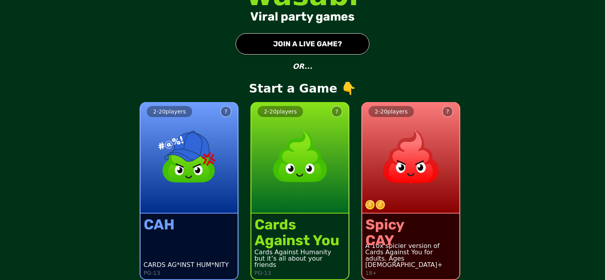
scroll to position [19, 0]
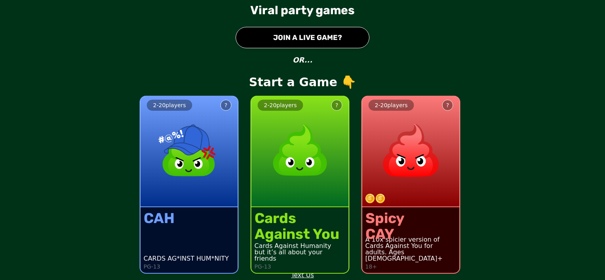
click at [305, 34] on button "● JOIN A LIVE GAME?" at bounding box center [303, 37] width 134 height 21
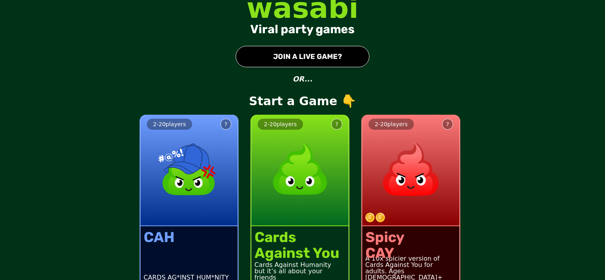
click at [308, 59] on button "● JOIN A LIVE GAME?" at bounding box center [303, 56] width 134 height 21
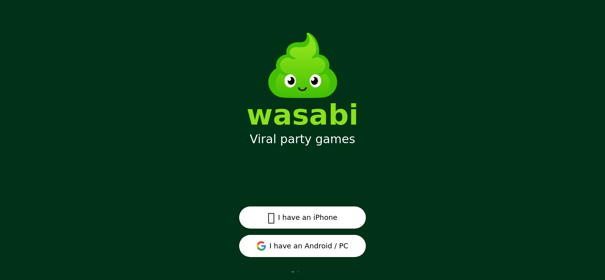
click at [325, 250] on button "I have an Android / PC" at bounding box center [302, 246] width 127 height 22
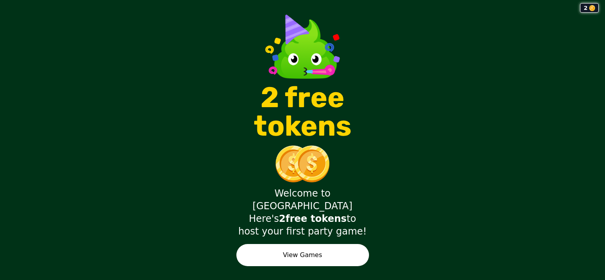
click at [333, 244] on button "View Games" at bounding box center [302, 255] width 133 height 22
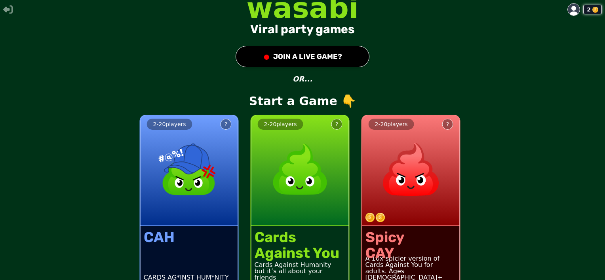
click at [301, 63] on button "● JOIN A LIVE GAME?" at bounding box center [303, 56] width 134 height 21
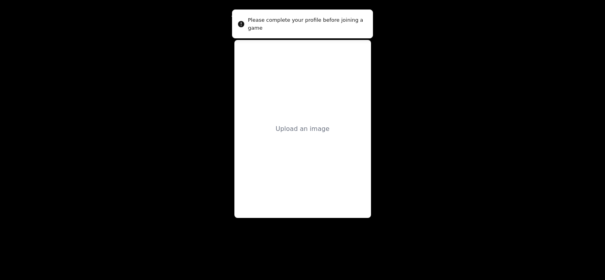
click at [308, 128] on div "Upload an image" at bounding box center [303, 129] width 54 height 10
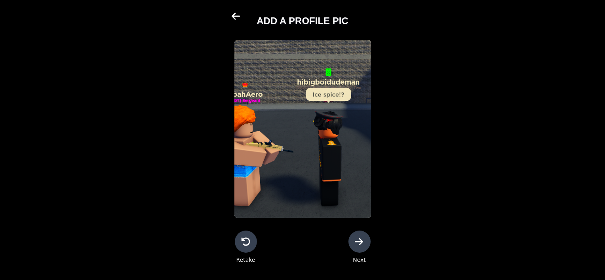
click at [357, 246] on icon at bounding box center [360, 242] width 10 height 10
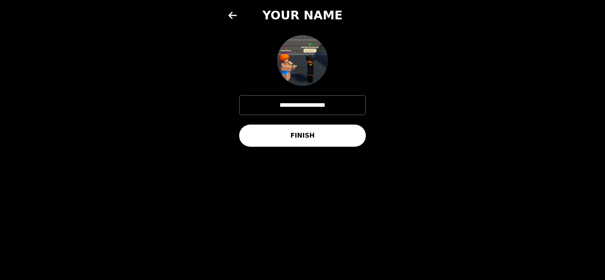
click at [323, 136] on button "FINISH" at bounding box center [302, 136] width 127 height 22
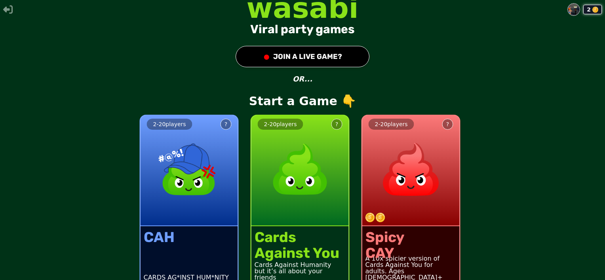
click at [279, 60] on button "● JOIN A LIVE GAME?" at bounding box center [303, 56] width 134 height 21
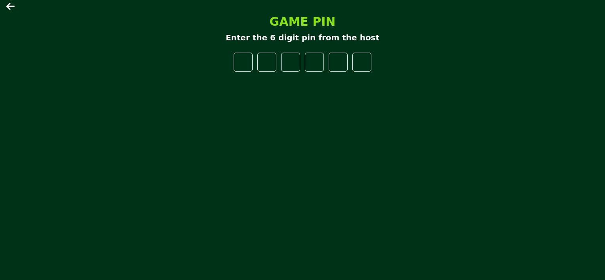
type input "*"
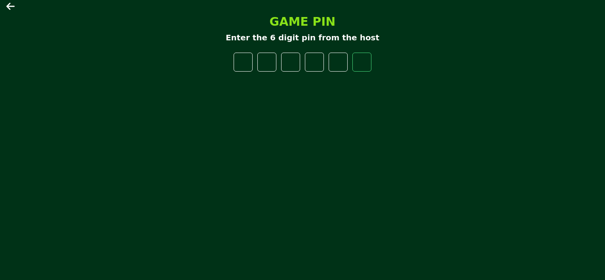
type input "*"
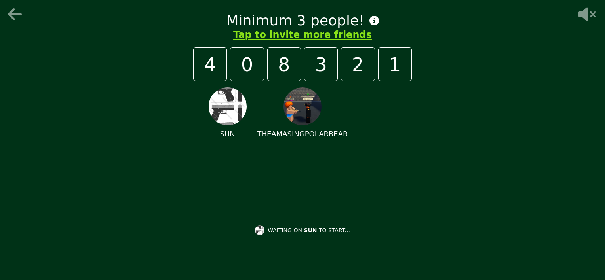
click at [297, 117] on img at bounding box center [302, 106] width 38 height 38
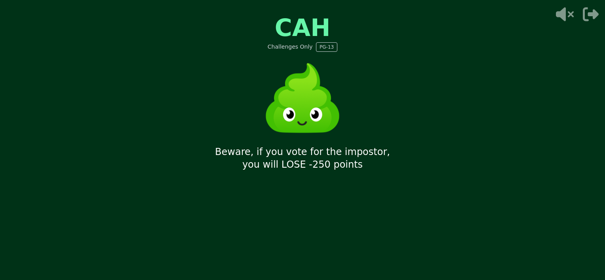
drag, startPoint x: 420, startPoint y: 116, endPoint x: 413, endPoint y: 72, distance: 43.7
click at [413, 72] on div "CAH Challenges Only PG-13 Beware, if you vote for the impostor, you will LOSE -…" at bounding box center [303, 140] width 238 height 280
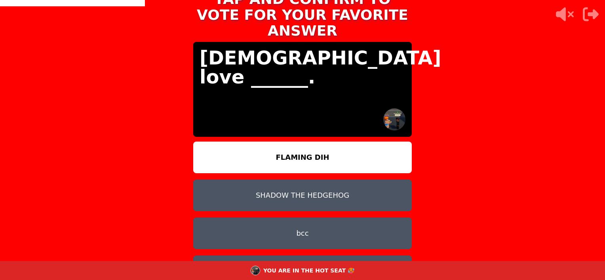
click at [312, 146] on button "FLAMING DIH" at bounding box center [302, 158] width 219 height 32
click at [314, 142] on button "FLAMING DIH" at bounding box center [302, 158] width 219 height 32
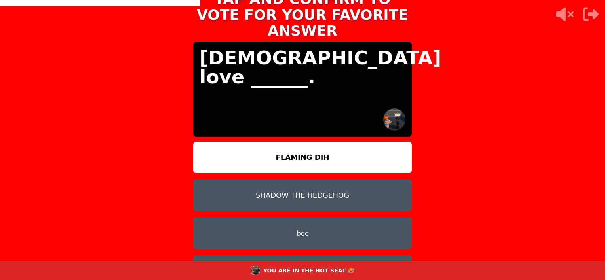
click at [314, 142] on button "FLAMING DIH" at bounding box center [302, 158] width 219 height 32
click at [320, 142] on button "FLAMING DIH" at bounding box center [302, 158] width 219 height 32
click at [321, 142] on button "FLAMING DIH" at bounding box center [302, 158] width 219 height 32
drag, startPoint x: 321, startPoint y: 141, endPoint x: 323, endPoint y: 90, distance: 51.1
click at [323, 90] on div "TAP AND CONFIRM TO VOTE FOR YOUR FAVORITE ANSWER [DEMOGRAPHIC_DATA] love ______…" at bounding box center [303, 140] width 238 height 317
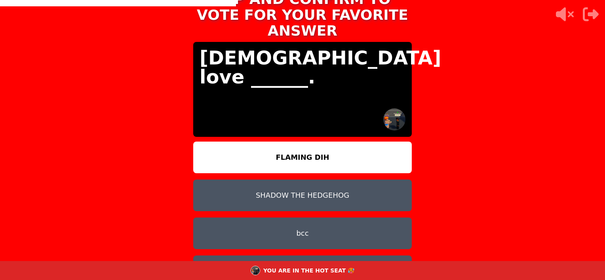
click at [326, 142] on button "FLAMING DIH" at bounding box center [302, 158] width 219 height 32
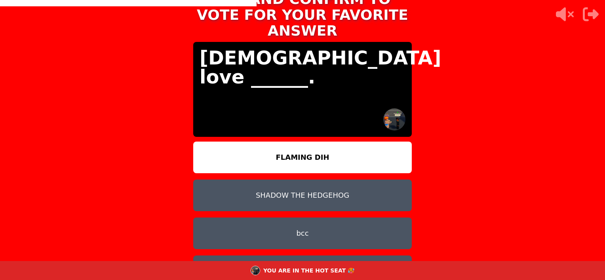
click at [326, 142] on button "FLAMING DIH" at bounding box center [302, 158] width 219 height 32
click at [319, 48] on p "[DEMOGRAPHIC_DATA] love ______." at bounding box center [303, 67] width 206 height 38
click at [386, 110] on img at bounding box center [394, 119] width 22 height 22
click at [340, 142] on button "FLAMING DIH" at bounding box center [302, 158] width 219 height 32
drag, startPoint x: 340, startPoint y: 133, endPoint x: 337, endPoint y: 157, distance: 24.0
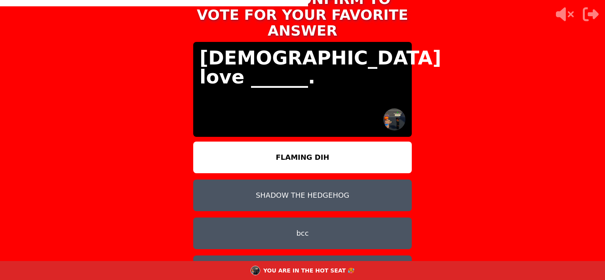
click at [339, 142] on button "FLAMING DIH" at bounding box center [302, 158] width 219 height 32
click at [342, 182] on button "SHADOW THE HEDGEHOG" at bounding box center [302, 196] width 219 height 32
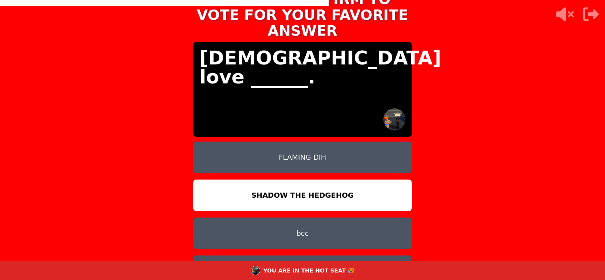
click at [336, 146] on button "FLAMING DIH" at bounding box center [302, 158] width 219 height 32
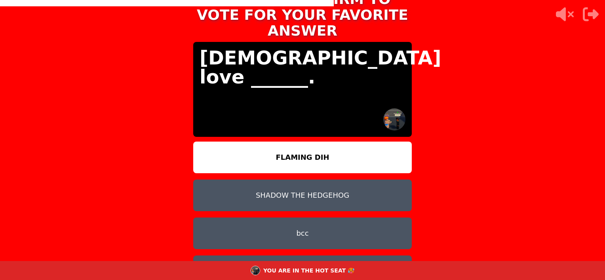
drag, startPoint x: 336, startPoint y: 144, endPoint x: 335, endPoint y: 140, distance: 4.3
click at [335, 142] on button "FLAMING DIH" at bounding box center [302, 158] width 219 height 32
click at [334, 142] on button "FLAMING DIH" at bounding box center [302, 158] width 219 height 32
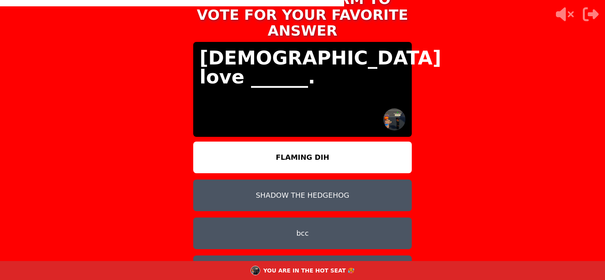
click at [334, 142] on button "FLAMING DIH" at bounding box center [302, 158] width 219 height 32
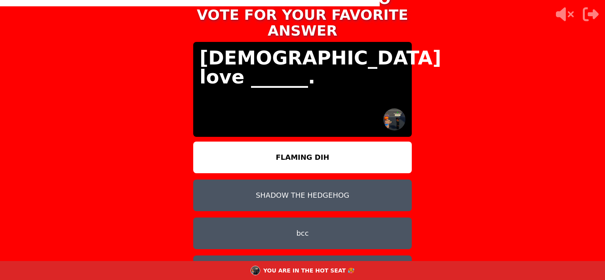
click at [334, 142] on button "FLAMING DIH" at bounding box center [302, 158] width 219 height 32
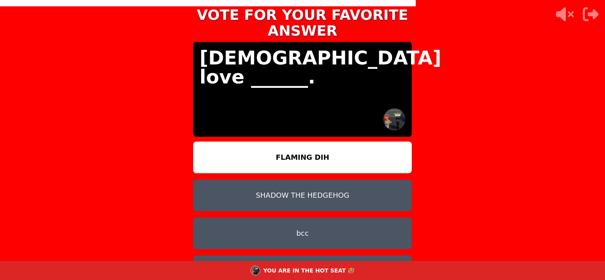
click at [334, 142] on button "FLAMING DIH" at bounding box center [302, 158] width 219 height 32
click at [335, 142] on button "FLAMING DIH" at bounding box center [302, 158] width 219 height 32
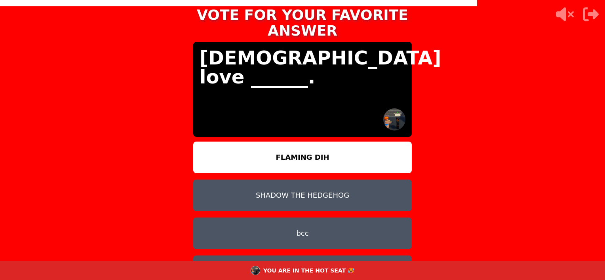
click at [336, 142] on button "FLAMING DIH" at bounding box center [302, 158] width 219 height 32
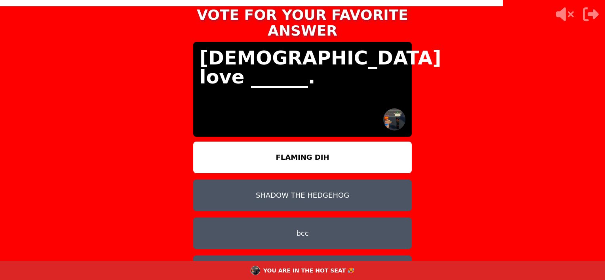
click at [336, 142] on button "FLAMING DIH" at bounding box center [302, 158] width 219 height 32
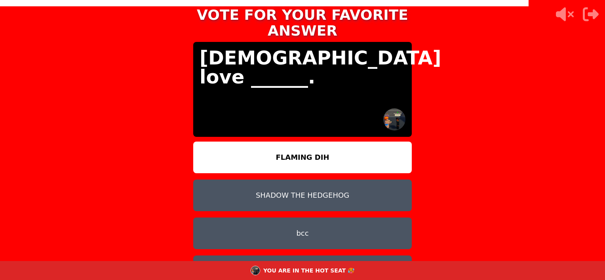
click at [336, 142] on button "FLAMING DIH" at bounding box center [302, 158] width 219 height 32
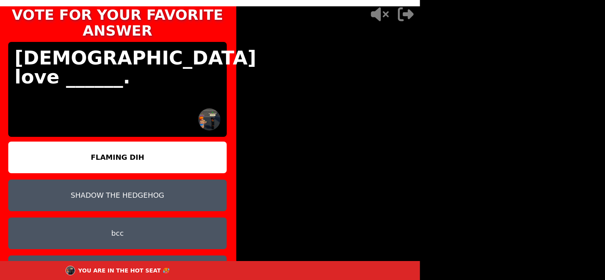
click at [336, 136] on div "TAP AND CONFIRM TO VOTE FOR YOUR FAVORITE ANSWER [DEMOGRAPHIC_DATA] love ______…" at bounding box center [117, 140] width 605 height 280
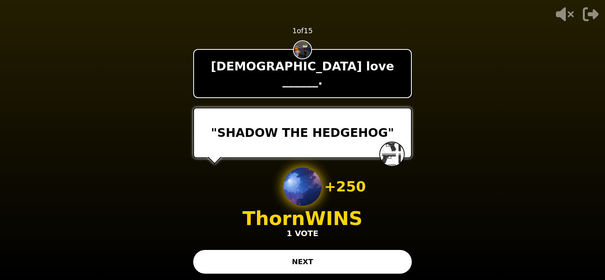
click at [328, 263] on button "NEXT" at bounding box center [302, 262] width 219 height 24
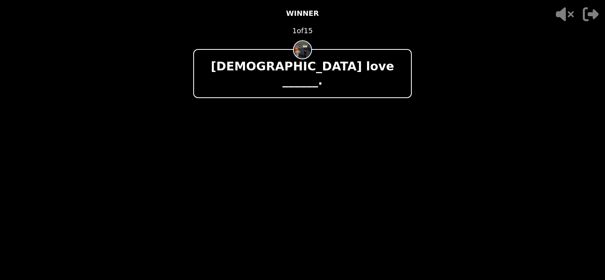
click at [337, 74] on div "[DEMOGRAPHIC_DATA] love ______." at bounding box center [302, 73] width 219 height 49
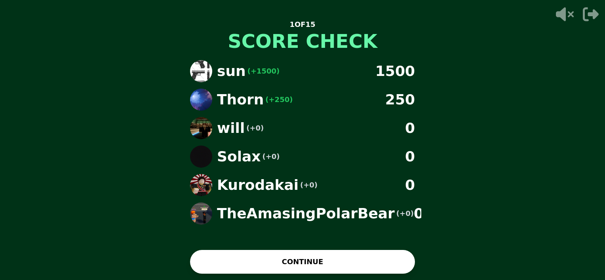
click at [364, 261] on button "CONTINUE" at bounding box center [302, 262] width 225 height 24
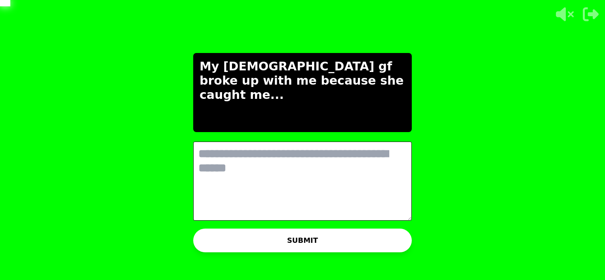
click at [359, 171] on textarea at bounding box center [302, 181] width 219 height 79
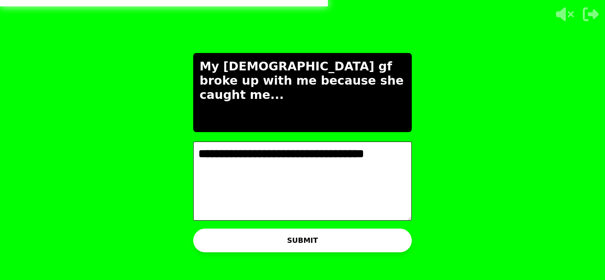
type textarea "**********"
click at [333, 239] on button "SUBMIT" at bounding box center [302, 241] width 219 height 24
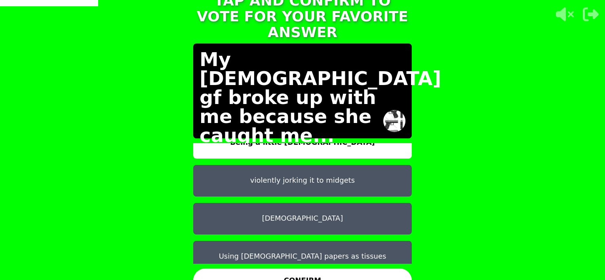
scroll to position [25, 0]
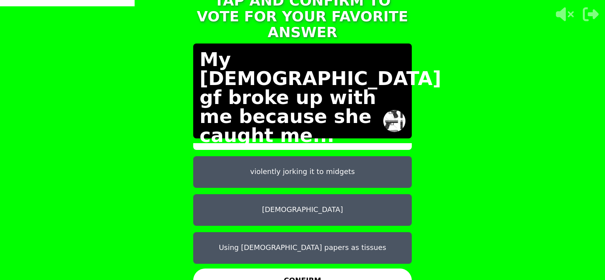
click at [309, 177] on button "violently jorking it to midgets" at bounding box center [302, 172] width 219 height 32
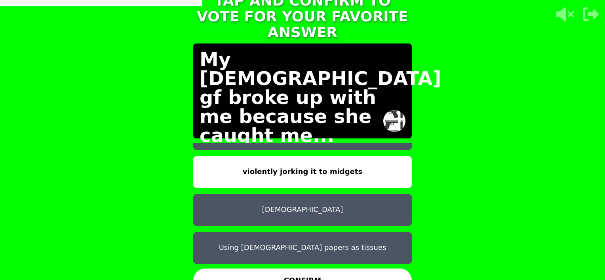
click at [317, 269] on button "CONFIRM" at bounding box center [302, 281] width 219 height 24
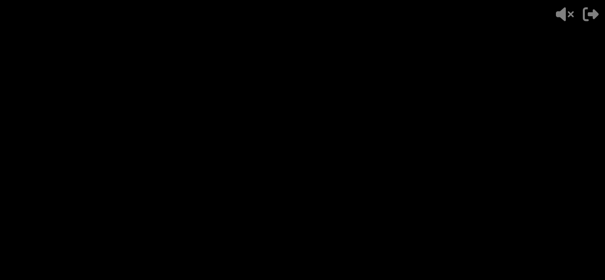
click at [413, 169] on div "- 500 PTS 2 of 15 My Christian gf broke up with me because she caught me... + 2…" at bounding box center [303, 140] width 238 height 280
click at [419, 171] on video at bounding box center [302, 140] width 605 height 280
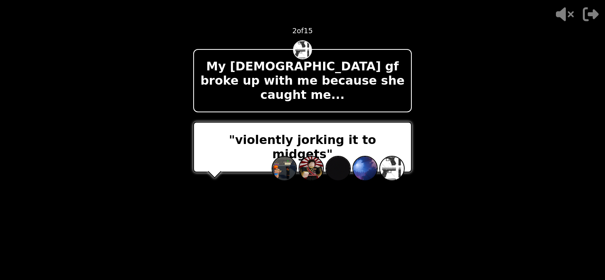
click at [462, 143] on video at bounding box center [302, 140] width 605 height 280
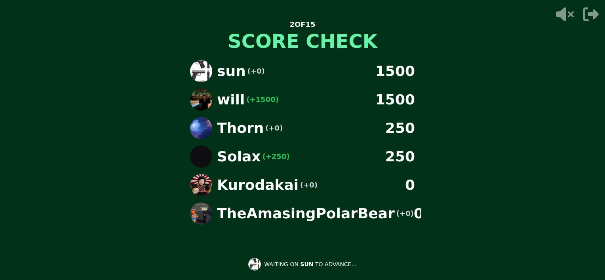
click at [463, 142] on div "2 OF 15 SCORE CHECK sun (+0) 1500 will (+1500) 1500 Thorn (+0) 250 Solax (+250)…" at bounding box center [302, 140] width 605 height 280
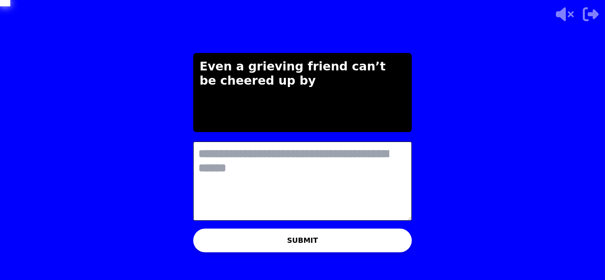
scroll to position [0, 0]
click at [325, 159] on textarea at bounding box center [302, 181] width 219 height 79
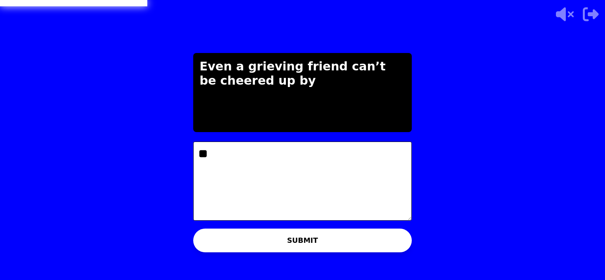
type textarea "*"
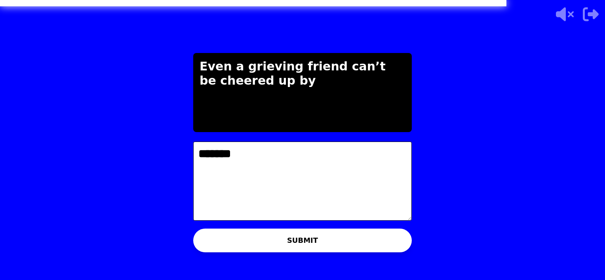
drag, startPoint x: 260, startPoint y: 156, endPoint x: 156, endPoint y: 140, distance: 105.3
click at [156, 140] on div "THE IMPOSTER IS THINKING THINKING LIKE A HUMAN... Even a grieving friend can’t …" at bounding box center [302, 140] width 605 height 280
type textarea "*"
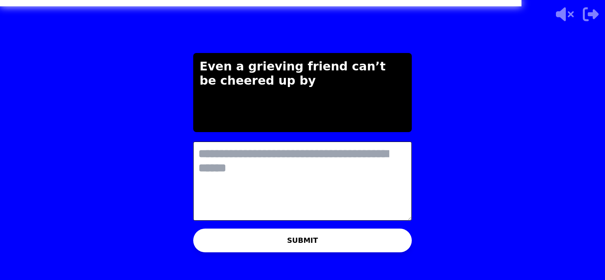
paste textarea "********"
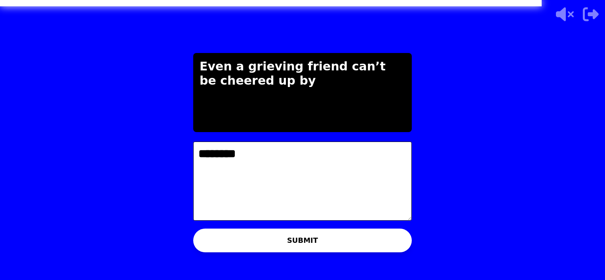
type textarea "********"
click at [320, 241] on button "SUBMIT" at bounding box center [302, 241] width 219 height 24
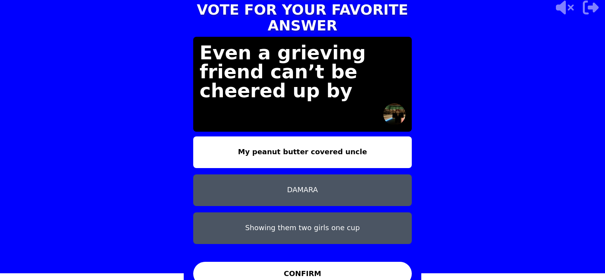
scroll to position [9, 0]
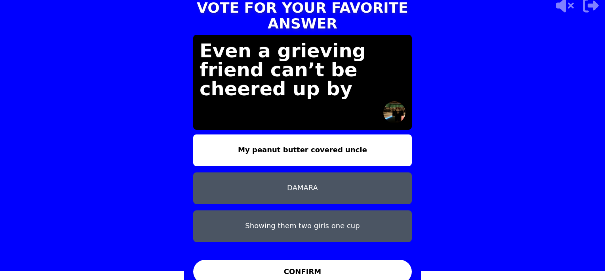
click at [333, 179] on button "DAMARA" at bounding box center [302, 189] width 219 height 32
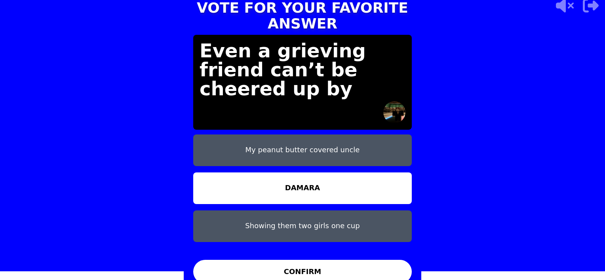
click at [354, 219] on button "Showing them two girls one cup" at bounding box center [302, 227] width 219 height 32
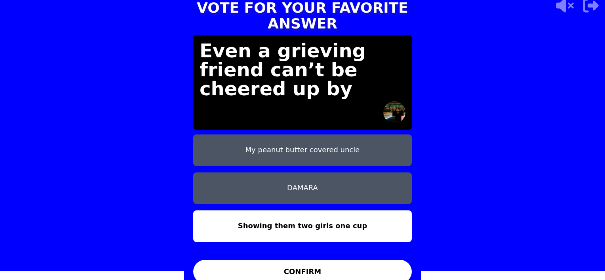
click at [348, 260] on button "CONFIRM" at bounding box center [302, 272] width 219 height 24
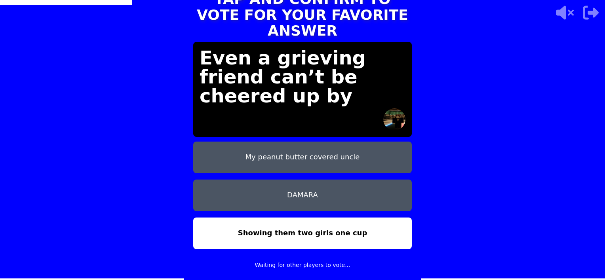
scroll to position [0, 0]
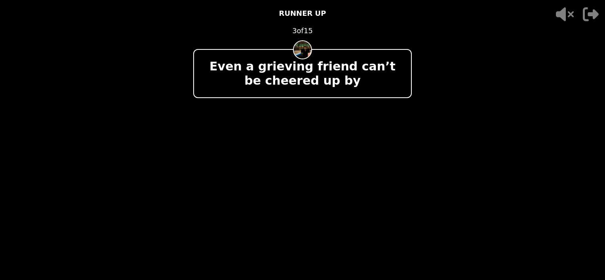
click at [477, 59] on video at bounding box center [302, 140] width 605 height 280
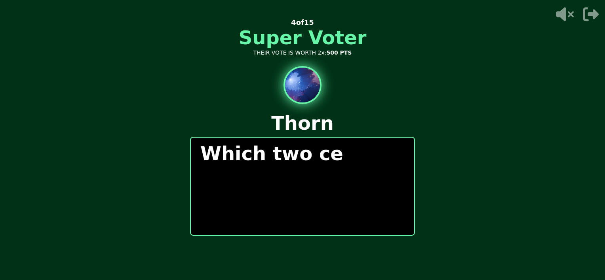
click at [502, 210] on video at bounding box center [302, 140] width 605 height 280
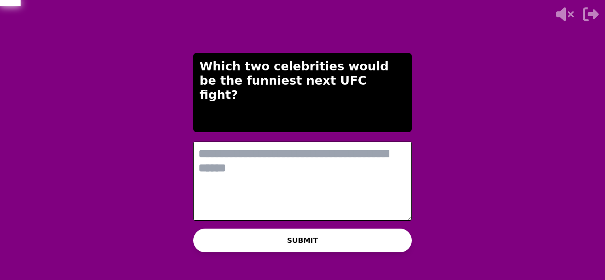
click at [310, 186] on textarea at bounding box center [302, 181] width 219 height 79
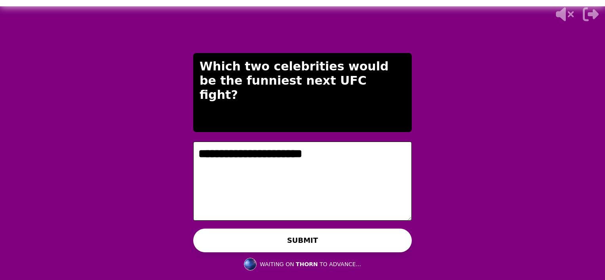
type textarea "**********"
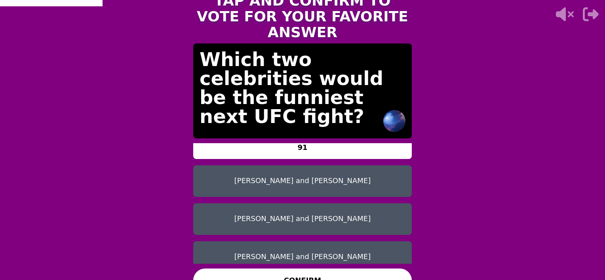
scroll to position [25, 0]
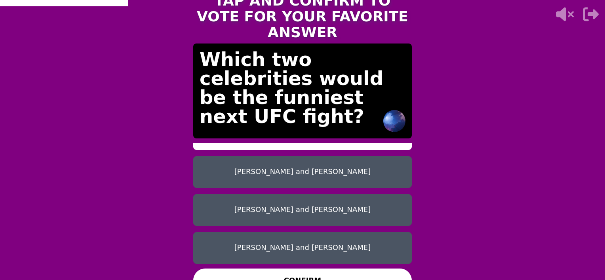
click at [359, 232] on button "[PERSON_NAME] and [PERSON_NAME]" at bounding box center [302, 248] width 219 height 32
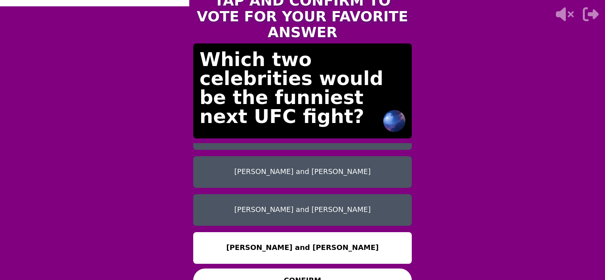
click at [358, 269] on button "CONFIRM" at bounding box center [302, 281] width 219 height 24
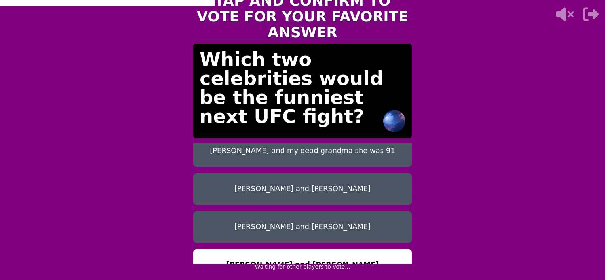
scroll to position [0, 0]
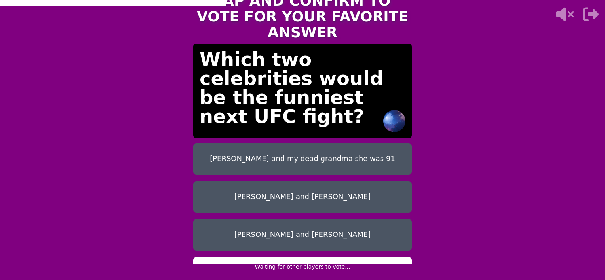
click at [336, 165] on button "[PERSON_NAME] and my dead grandma she was 91" at bounding box center [302, 159] width 219 height 32
click at [490, 174] on div "TAP AND CONFIRM TO VOTE FOR YOUR FAVORITE ANSWER Which two celebrities would be…" at bounding box center [302, 140] width 605 height 280
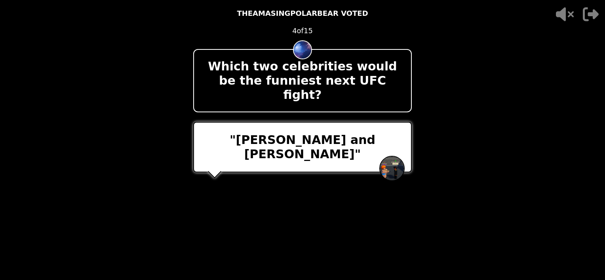
click at [423, 154] on video at bounding box center [302, 140] width 605 height 280
drag, startPoint x: 446, startPoint y: 151, endPoint x: 397, endPoint y: 122, distance: 56.5
click at [397, 122] on div "- 500 PTS 4 of 15 Which two celebrities would be the funniest next UFC fight? "…" at bounding box center [303, 140] width 238 height 280
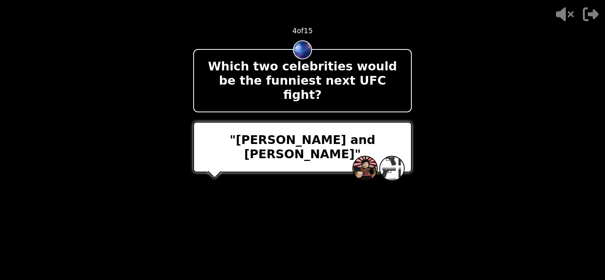
click at [459, 134] on video at bounding box center [302, 140] width 605 height 280
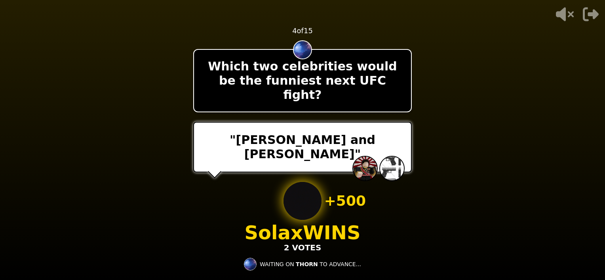
click at [459, 134] on video at bounding box center [302, 140] width 605 height 280
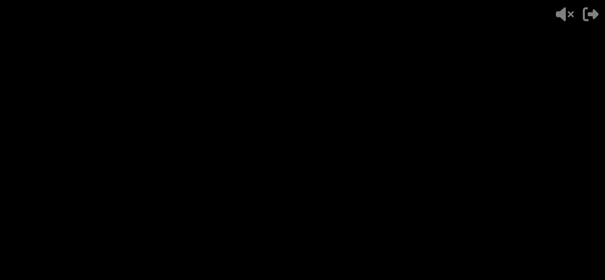
click at [459, 134] on video at bounding box center [302, 140] width 605 height 280
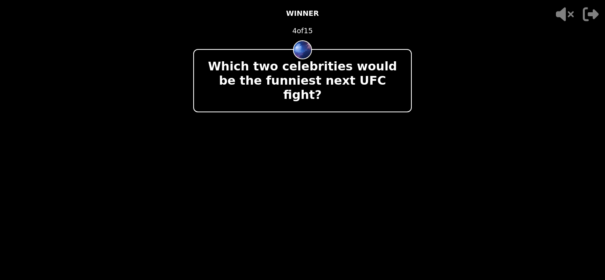
drag, startPoint x: 459, startPoint y: 133, endPoint x: 441, endPoint y: 87, distance: 49.4
click at [441, 87] on video at bounding box center [302, 140] width 605 height 280
click at [420, 74] on video at bounding box center [302, 140] width 605 height 280
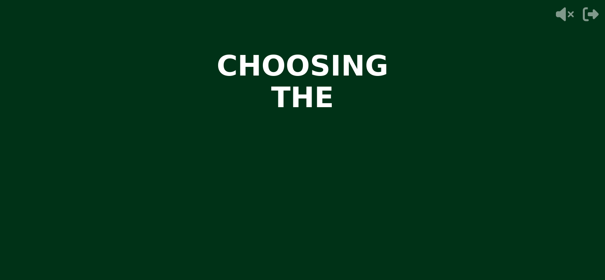
click at [527, 211] on video at bounding box center [302, 140] width 605 height 280
click at [503, 155] on video at bounding box center [302, 140] width 605 height 280
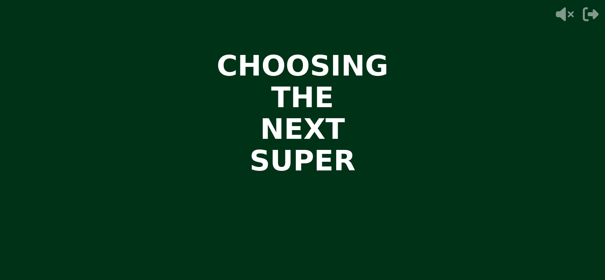
click at [502, 157] on video at bounding box center [302, 140] width 605 height 280
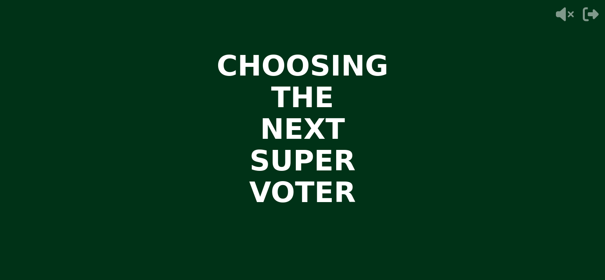
click at [502, 157] on video at bounding box center [302, 140] width 605 height 280
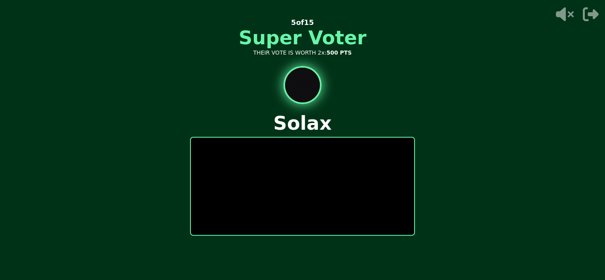
click at [500, 158] on video at bounding box center [302, 140] width 605 height 280
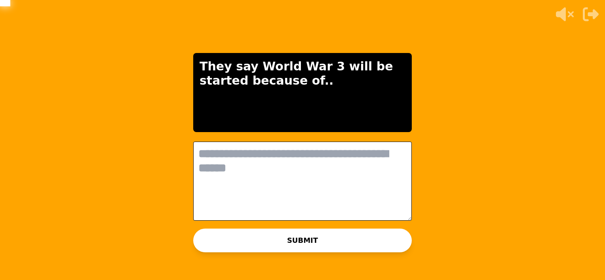
click at [354, 184] on textarea at bounding box center [302, 181] width 219 height 79
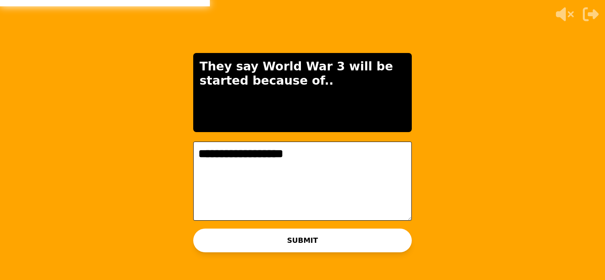
type textarea "**********"
click at [337, 234] on button "SUBMIT" at bounding box center [302, 241] width 219 height 24
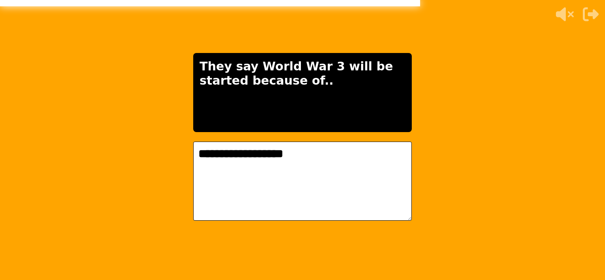
click at [442, 154] on div "**********" at bounding box center [302, 140] width 605 height 280
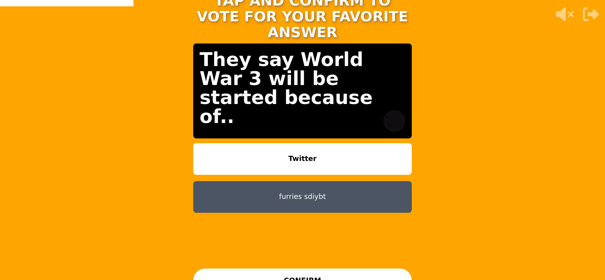
click at [328, 181] on button "furries sdiybt" at bounding box center [302, 197] width 219 height 32
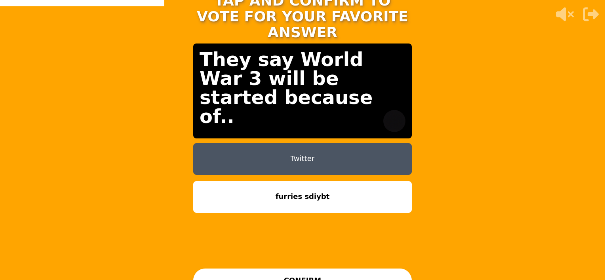
click at [343, 269] on button "CONFIRM" at bounding box center [302, 281] width 219 height 24
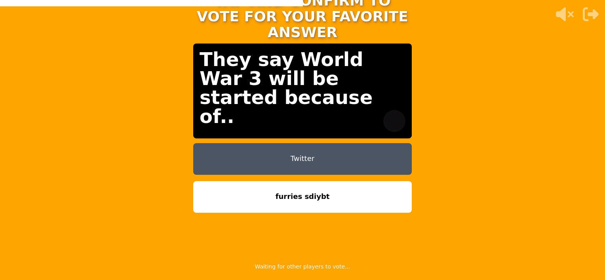
click at [456, 109] on div "TAP AND CONFIRM TO VOTE FOR YOUR FAVORITE ANSWER They say World War 3 will be s…" at bounding box center [302, 140] width 605 height 280
click at [404, 68] on div "They say World War 3 will be started because of.." at bounding box center [302, 91] width 219 height 95
click at [402, 69] on p "They say World War 3 will be started because of.." at bounding box center [303, 88] width 206 height 76
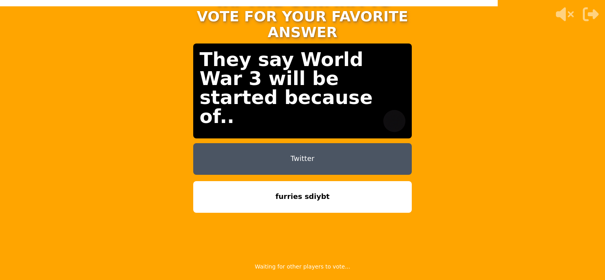
drag, startPoint x: 325, startPoint y: 182, endPoint x: 335, endPoint y: 176, distance: 11.9
click at [326, 182] on button "furries sdiybt" at bounding box center [302, 197] width 219 height 32
click at [403, 73] on div "They say World War 3 will be started because of.." at bounding box center [302, 91] width 219 height 95
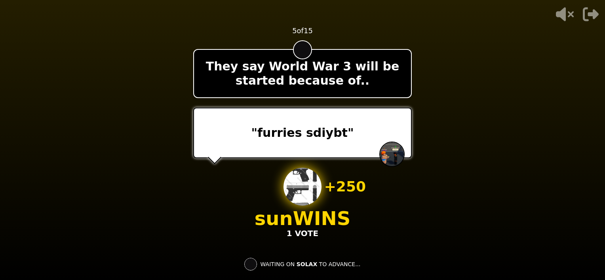
click at [403, 63] on p "They say World War 3 will be started because of.." at bounding box center [302, 73] width 204 height 29
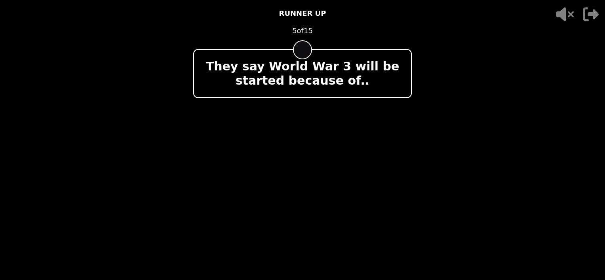
click at [402, 63] on p "They say World War 3 will be started because of.." at bounding box center [302, 73] width 204 height 29
click at [407, 64] on div "They say World War 3 will be started because of.." at bounding box center [302, 73] width 219 height 49
click at [403, 63] on p "They say World War 3 will be started because of.." at bounding box center [302, 73] width 204 height 29
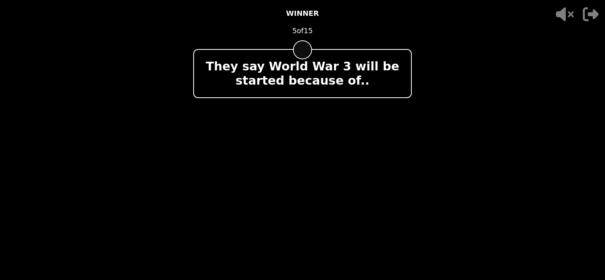
click at [414, 71] on video at bounding box center [302, 140] width 605 height 280
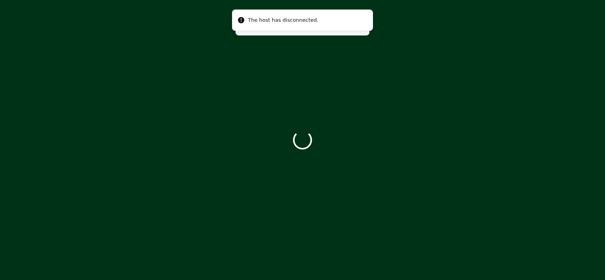
drag, startPoint x: 414, startPoint y: 71, endPoint x: 403, endPoint y: 63, distance: 13.3
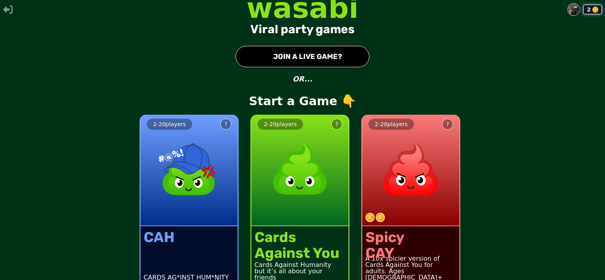
scroll to position [19, 0]
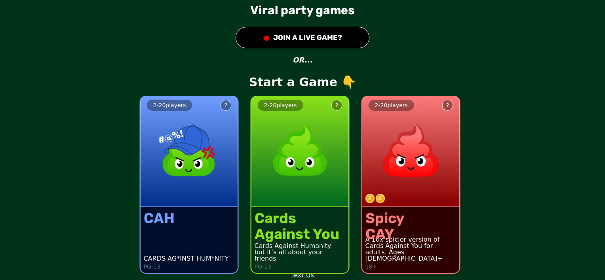
click at [446, 105] on div "?" at bounding box center [447, 105] width 3 height 8
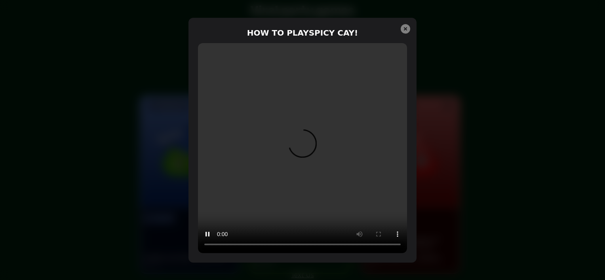
click at [401, 29] on icon at bounding box center [406, 29] width 10 height 10
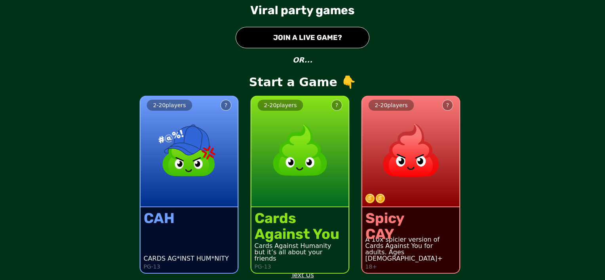
click at [347, 36] on button "● JOIN A LIVE GAME?" at bounding box center [303, 37] width 134 height 21
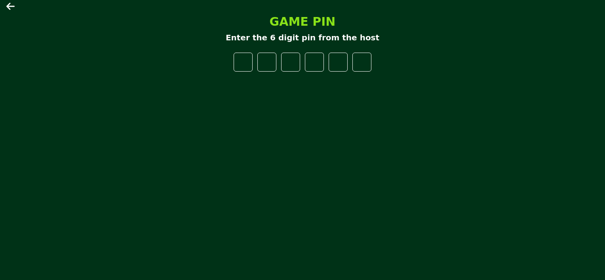
drag, startPoint x: 411, startPoint y: 101, endPoint x: 407, endPoint y: 101, distance: 4.0
click at [410, 101] on div "GAME PIN Enter the 6 digit pin from the host" at bounding box center [303, 140] width 238 height 264
click at [11, 7] on icon at bounding box center [11, 7] width 10 height 10
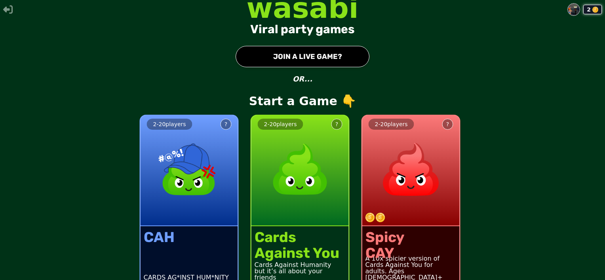
click at [446, 123] on div "?" at bounding box center [447, 124] width 3 height 8
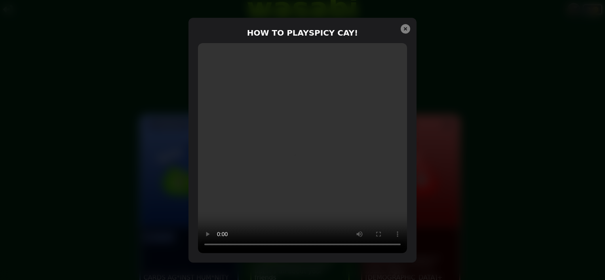
click at [410, 29] on div "HOW TO PLAY SPICY CAY !" at bounding box center [302, 140] width 228 height 245
click at [407, 29] on icon at bounding box center [406, 29] width 10 height 10
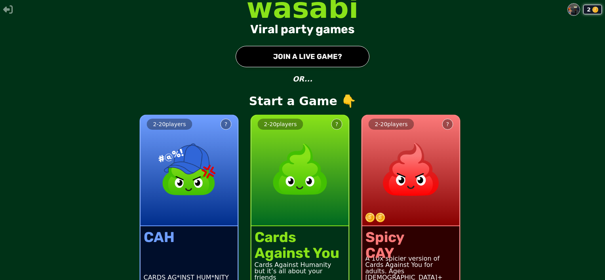
click at [462, 71] on div "2 wasabi Viral party games ● JOIN A LIVE GAME? OR... Start a Game 👇 2 - 20 play…" at bounding box center [302, 140] width 605 height 280
click at [309, 50] on button "● JOIN A LIVE GAME?" at bounding box center [303, 56] width 134 height 21
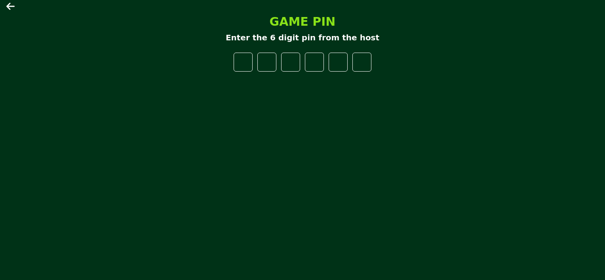
click at [343, 114] on div "GAME PIN Enter the 6 digit pin from the host" at bounding box center [303, 140] width 238 height 264
click at [359, 62] on input "number" at bounding box center [361, 62] width 19 height 19
click at [339, 62] on input "number" at bounding box center [338, 62] width 19 height 19
click at [322, 61] on input "*" at bounding box center [314, 62] width 19 height 19
click at [314, 62] on input "*" at bounding box center [314, 62] width 19 height 19
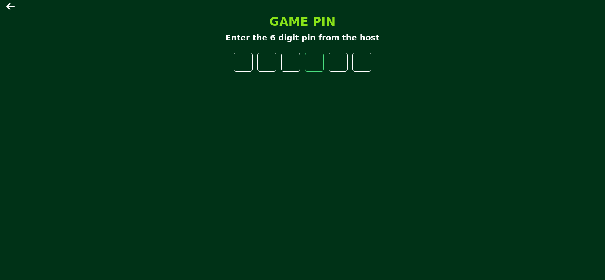
type input "*"
click at [317, 63] on input "*" at bounding box center [314, 62] width 19 height 19
click at [314, 61] on input "*" at bounding box center [314, 62] width 19 height 19
click at [395, 114] on div "GAME PIN Enter the 6 digit pin from the host *" at bounding box center [303, 140] width 238 height 264
click at [248, 69] on input "number" at bounding box center [243, 62] width 19 height 19
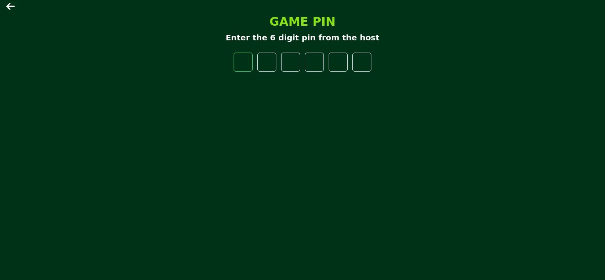
type input "*"
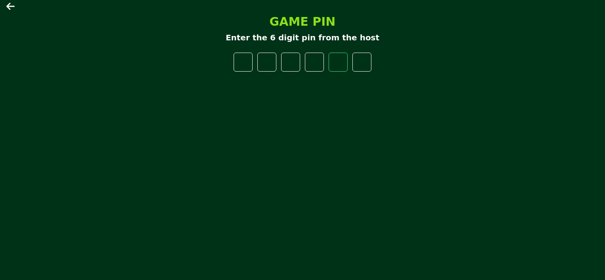
type input "*"
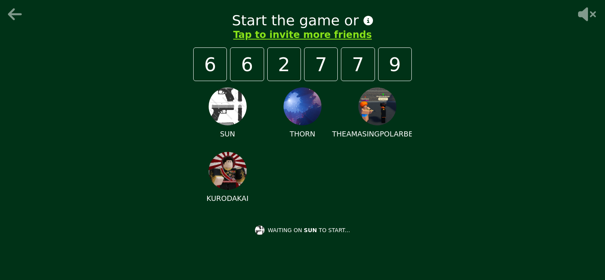
click at [593, 7] on icon at bounding box center [585, 14] width 25 height 16
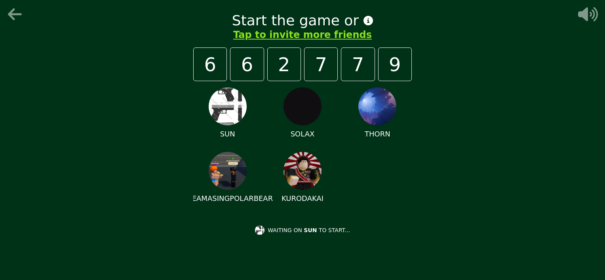
click at [588, 13] on icon at bounding box center [585, 14] width 25 height 16
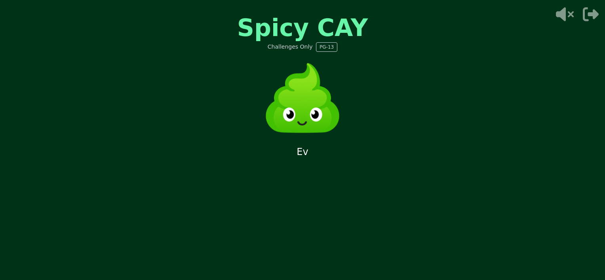
click at [321, 45] on span "PG-13" at bounding box center [326, 47] width 21 height 10
click at [381, 76] on div "Spicy CAY Challenges Only PG-13 Every round a ho" at bounding box center [303, 140] width 238 height 280
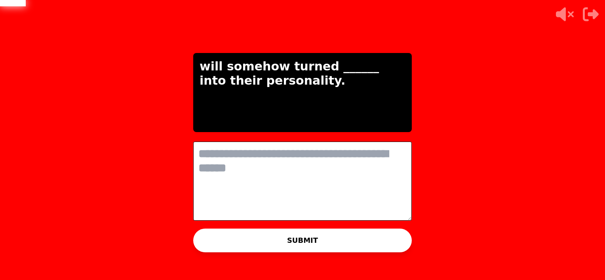
click at [314, 162] on textarea at bounding box center [302, 181] width 219 height 79
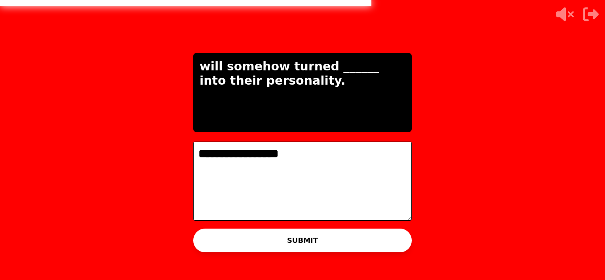
type textarea "**********"
click at [320, 239] on button "SUBMIT" at bounding box center [302, 241] width 219 height 24
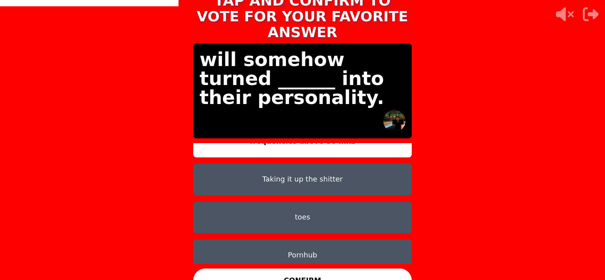
scroll to position [25, 0]
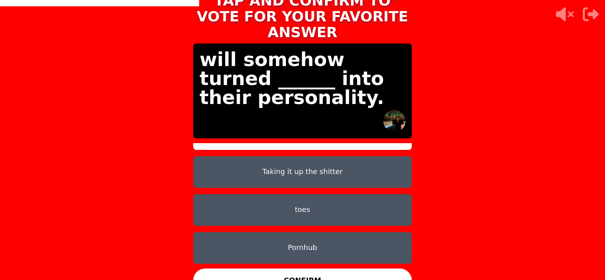
click at [329, 233] on button "Pornhub" at bounding box center [302, 248] width 219 height 32
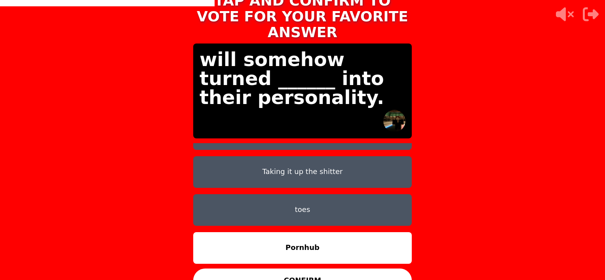
click at [339, 272] on button "CONFIRM" at bounding box center [302, 281] width 219 height 24
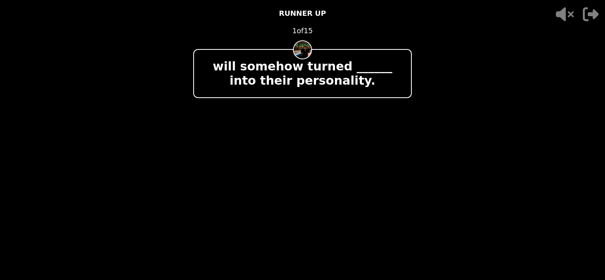
drag, startPoint x: 326, startPoint y: 200, endPoint x: 211, endPoint y: 176, distance: 117.7
click at [210, 176] on div "- 500 PTS RUNNER UP 1 of 15 will somehow turned ______ into their personality. …" at bounding box center [302, 140] width 219 height 280
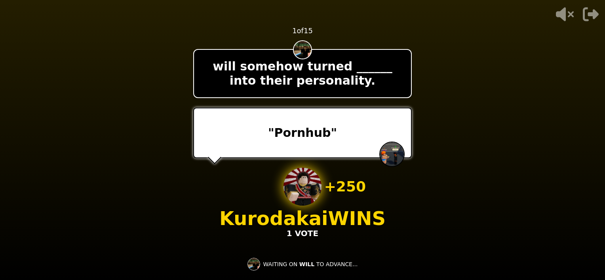
click at [403, 124] on div ""Pornhub"" at bounding box center [302, 133] width 219 height 51
click at [403, 126] on div ""Pornhub"" at bounding box center [302, 133] width 219 height 51
click at [404, 126] on div ""Pornhub"" at bounding box center [302, 133] width 219 height 51
click at [404, 129] on div ""Pornhub"" at bounding box center [302, 133] width 219 height 51
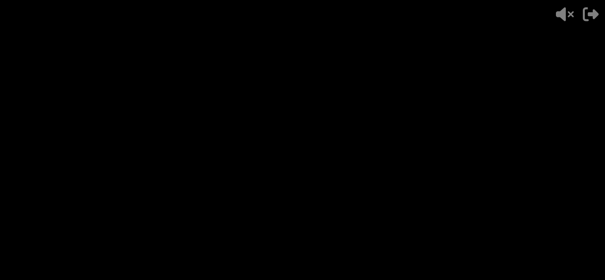
click at [406, 129] on div at bounding box center [302, 133] width 219 height 51
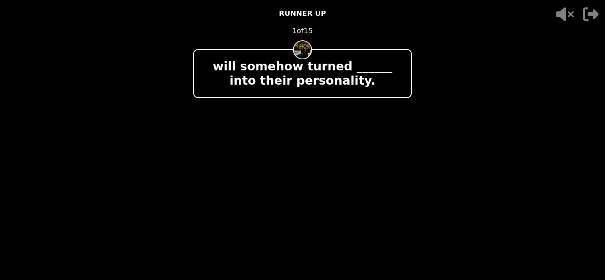
click at [404, 128] on div at bounding box center [302, 133] width 219 height 51
click at [404, 129] on div at bounding box center [302, 133] width 219 height 51
click at [405, 70] on div "will somehow turned ______ into their personality." at bounding box center [302, 73] width 219 height 49
click at [405, 69] on div "will somehow turned ______ into their personality." at bounding box center [302, 73] width 219 height 49
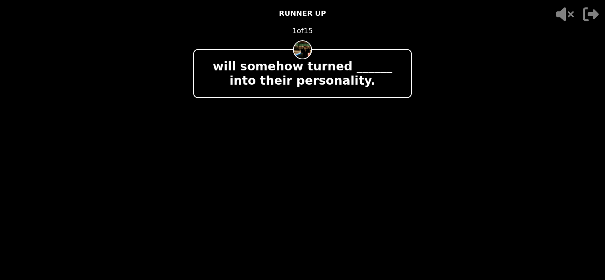
click at [414, 70] on video at bounding box center [302, 140] width 605 height 280
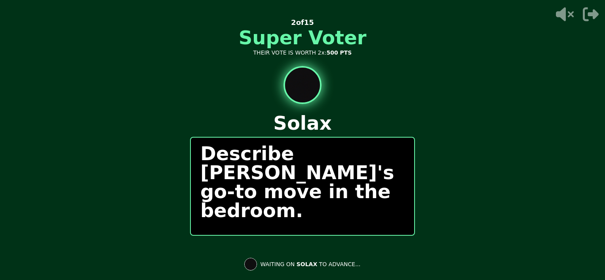
click at [434, 144] on video at bounding box center [302, 140] width 605 height 280
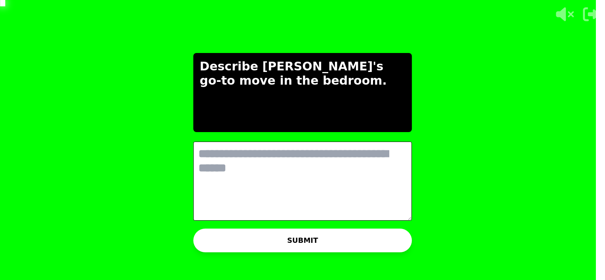
scroll to position [0, 0]
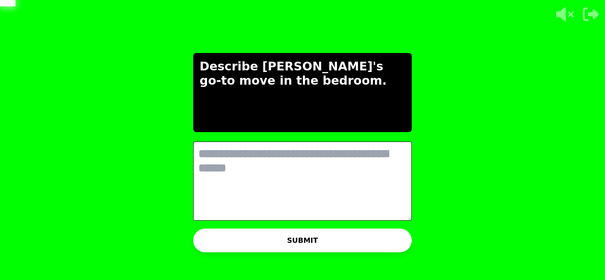
click at [359, 159] on textarea at bounding box center [302, 181] width 219 height 79
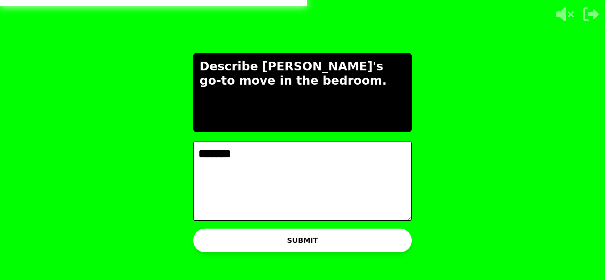
type textarea "*******"
click at [286, 246] on button "SUBMIT" at bounding box center [302, 241] width 219 height 24
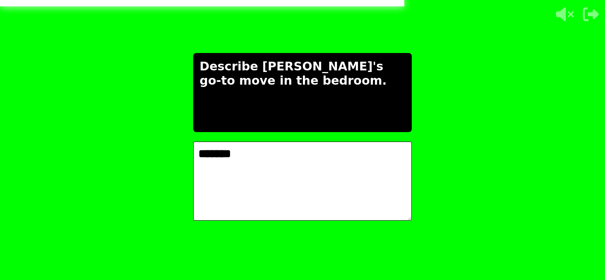
click at [413, 135] on div "THE IMPOSTER IS THINKING THINKING LIKE A HUMAN... Describe [PERSON_NAME]'s go-t…" at bounding box center [303, 140] width 238 height 280
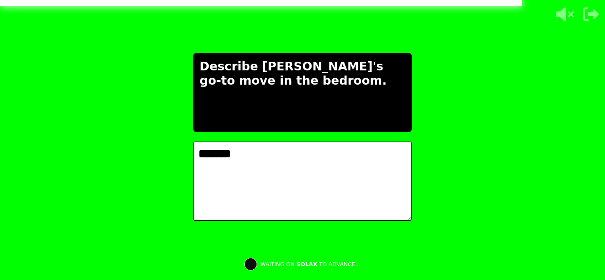
click at [477, 143] on div "ANSWERS ARE READY Describe [PERSON_NAME]'s go-to move in the bedroom. ******* 7…" at bounding box center [302, 140] width 605 height 280
click at [412, 133] on div "ANSWERS ARE READY Describe [PERSON_NAME]'s go-to move in the bedroom. ******* 7…" at bounding box center [303, 140] width 238 height 280
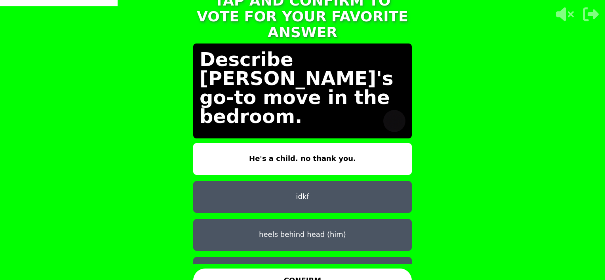
click at [354, 148] on button "He's a child. no thank you." at bounding box center [302, 159] width 219 height 32
click at [352, 149] on button "He's a child. no thank you." at bounding box center [302, 159] width 219 height 32
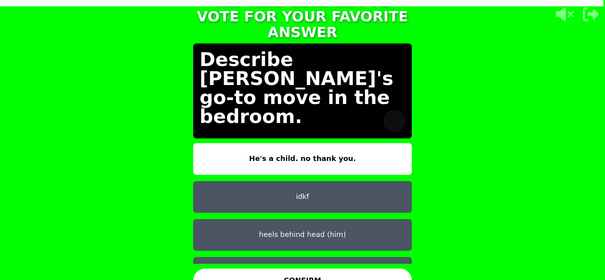
click at [352, 269] on button "CONFIRM" at bounding box center [302, 281] width 219 height 24
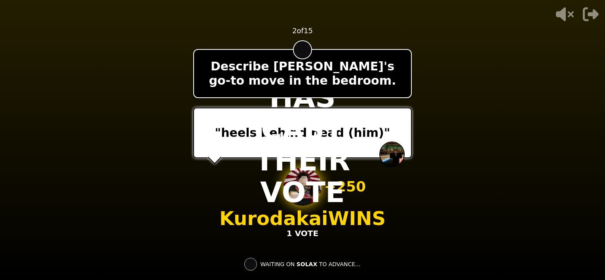
click at [396, 209] on div "- 500 PTS 2 of 15 Describe [PERSON_NAME]'s go-to move in the bedroom. "heels be…" at bounding box center [302, 140] width 219 height 280
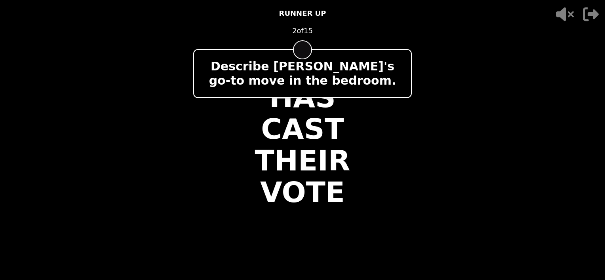
click at [396, 209] on div "- 500 PTS RUNNER UP 2 of 15 Describe [PERSON_NAME]'s go-to move in the bedroom.…" at bounding box center [302, 140] width 219 height 280
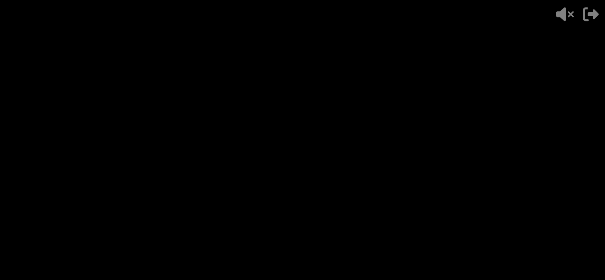
click at [396, 209] on div "- 500 PTS RUNNER UP 2 of 15 Describe [PERSON_NAME]'s go-to move in the bedroom.…" at bounding box center [302, 140] width 219 height 280
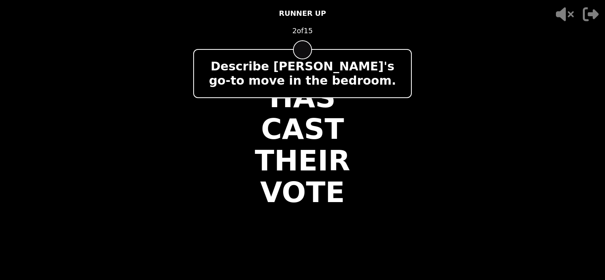
click at [396, 209] on div "- 500 PTS RUNNER UP 2 of 15 Describe [PERSON_NAME]'s go-to move in the bedroom.…" at bounding box center [302, 140] width 219 height 280
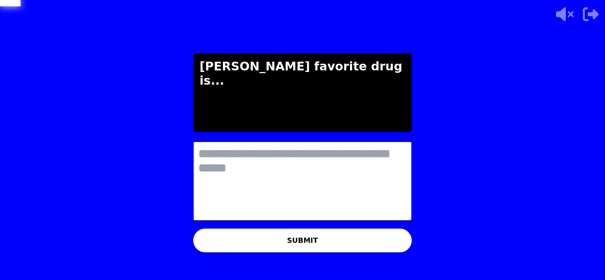
click at [356, 171] on textarea at bounding box center [302, 181] width 219 height 79
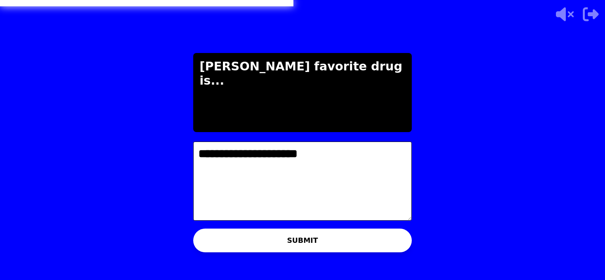
type textarea "**********"
click at [318, 238] on button "SUBMIT" at bounding box center [302, 241] width 219 height 24
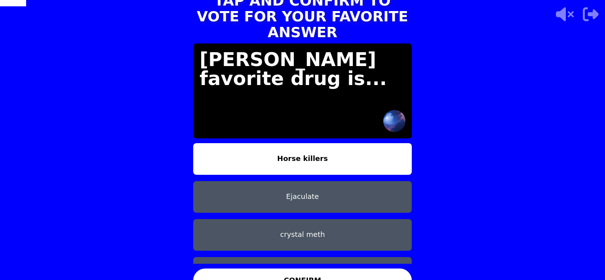
scroll to position [25, 0]
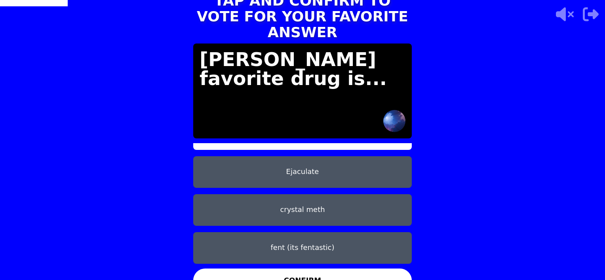
click at [320, 163] on button "Ejaculate" at bounding box center [302, 172] width 219 height 32
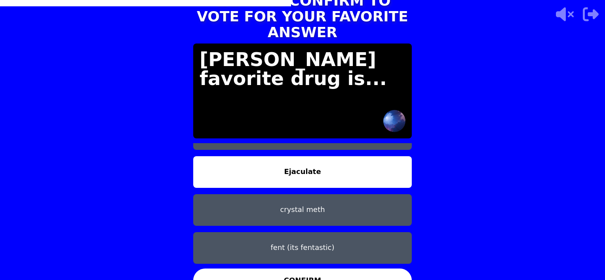
click at [340, 239] on button "fent (its fentastic)" at bounding box center [302, 248] width 219 height 32
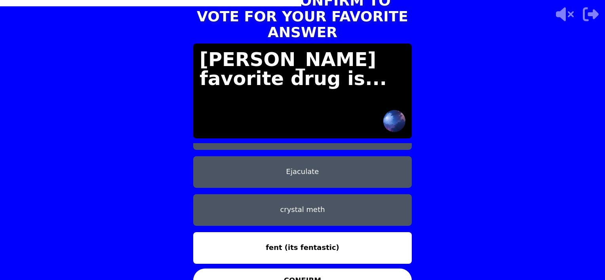
click at [353, 269] on button "CONFIRM" at bounding box center [302, 281] width 219 height 24
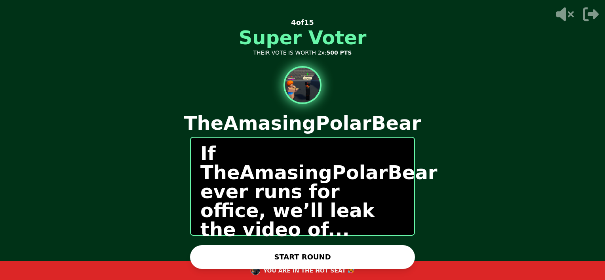
click at [340, 252] on button "START ROUND" at bounding box center [302, 257] width 225 height 24
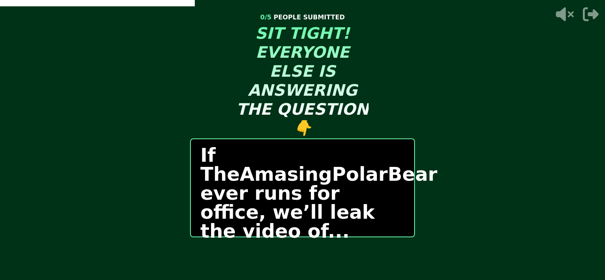
drag, startPoint x: 428, startPoint y: 80, endPoint x: 441, endPoint y: 97, distance: 21.0
click at [441, 97] on video at bounding box center [302, 140] width 605 height 280
click at [483, 154] on video at bounding box center [302, 140] width 605 height 280
click at [473, 165] on video at bounding box center [302, 140] width 605 height 280
click at [322, 177] on p "If TheAmasingPolarBear ever runs for office, we’ll leak the video of..." at bounding box center [302, 193] width 204 height 95
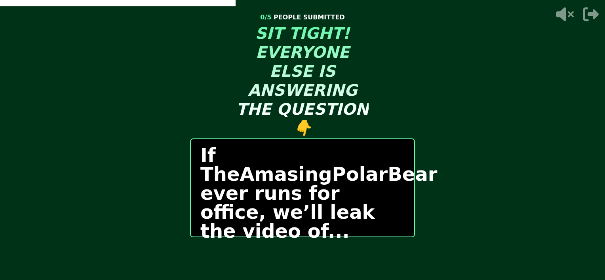
drag, startPoint x: 432, startPoint y: 182, endPoint x: 380, endPoint y: 180, distance: 52.7
click at [451, 184] on video at bounding box center [302, 140] width 605 height 280
click at [421, 182] on div "THE IMPOSTER IS THINKING THINKING LIKE A HUMAN... 0 / 5 PEOPLE SUBMITTED SIT TI…" at bounding box center [303, 140] width 238 height 280
drag, startPoint x: 353, startPoint y: 180, endPoint x: 349, endPoint y: 179, distance: 4.0
click at [349, 179] on p "If TheAmasingPolarBear ever runs for office, we’ll leak the video of..." at bounding box center [302, 193] width 204 height 95
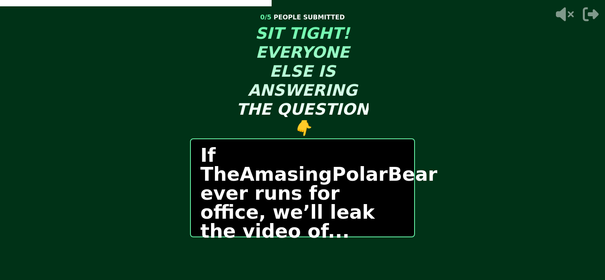
click at [435, 197] on video at bounding box center [302, 140] width 605 height 280
